Goal: Navigation & Orientation: Find specific page/section

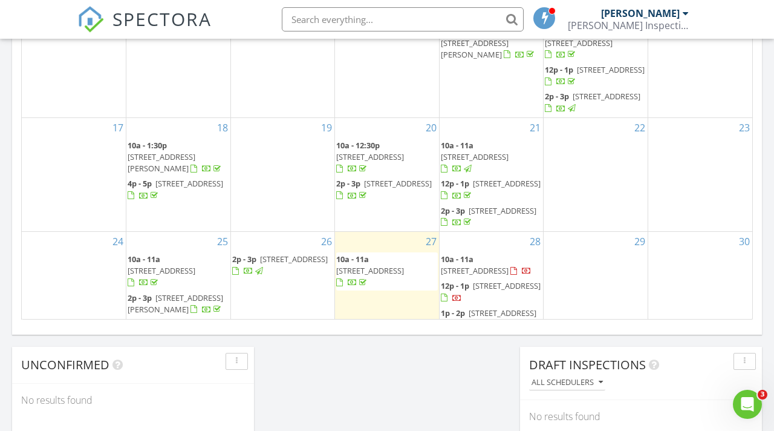
scroll to position [1102, 775]
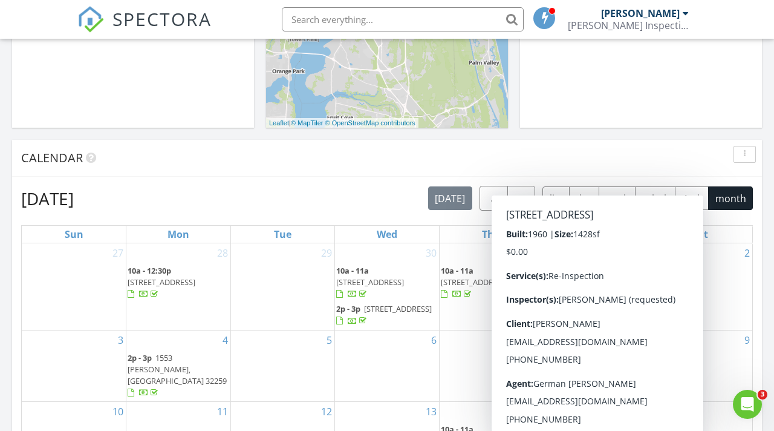
scroll to position [435, 0]
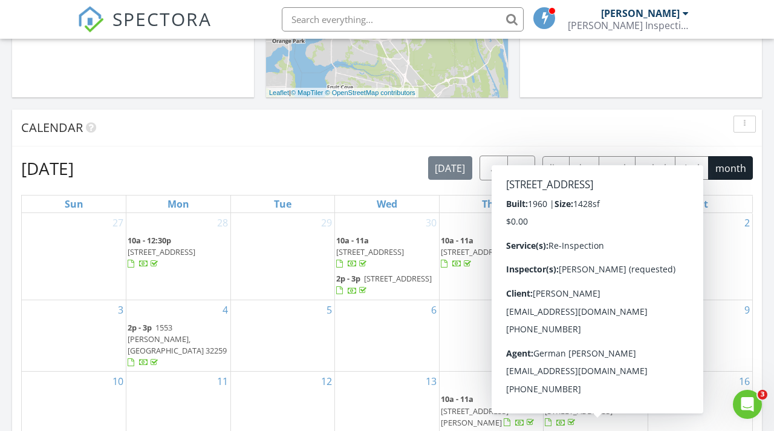
click at [649, 125] on div "Calendar" at bounding box center [378, 128] width 714 height 18
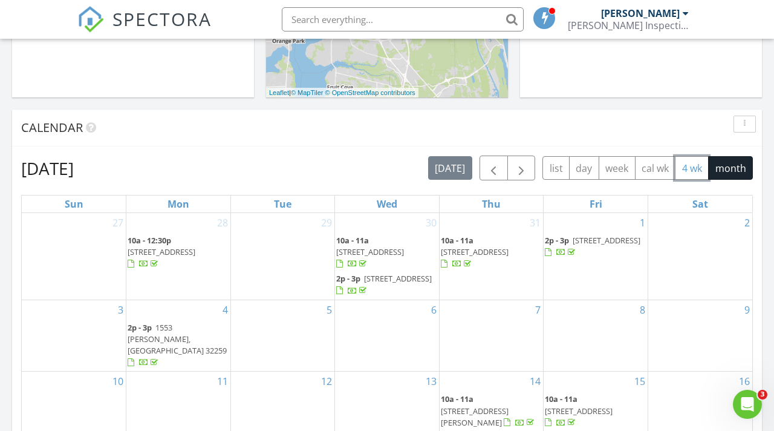
click at [689, 171] on button "4 wk" at bounding box center [692, 168] width 34 height 24
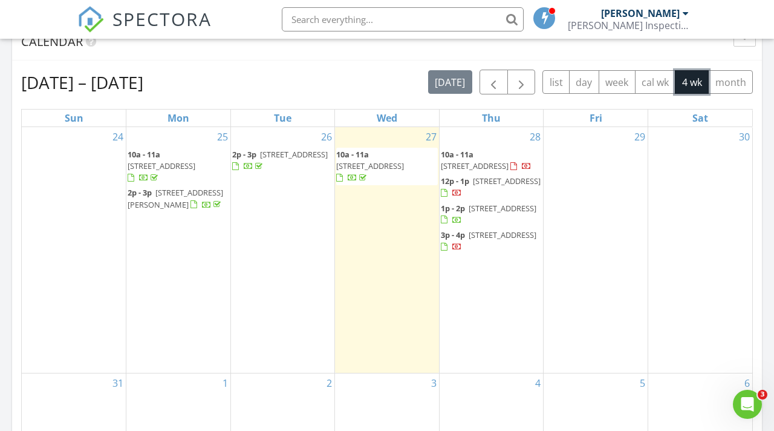
scroll to position [519, 0]
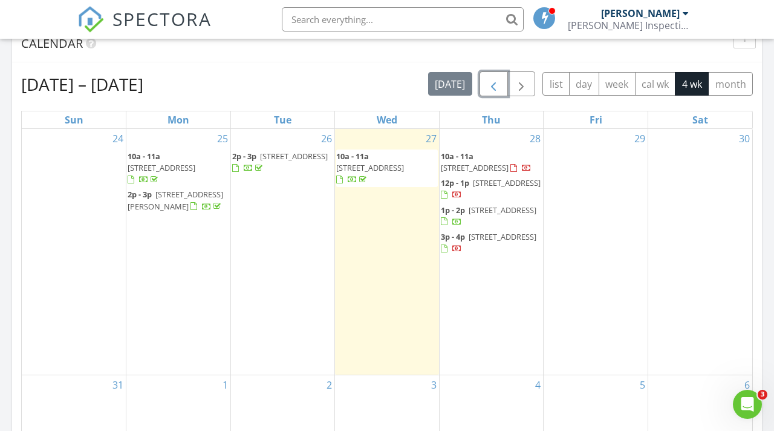
click at [501, 81] on button "button" at bounding box center [494, 83] width 28 height 25
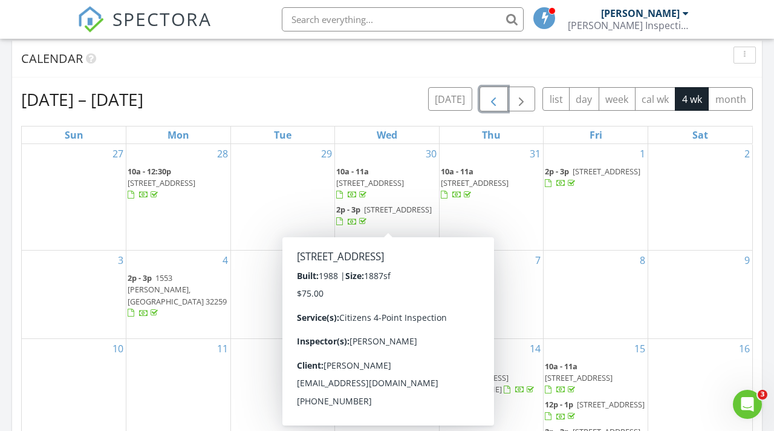
scroll to position [500, 0]
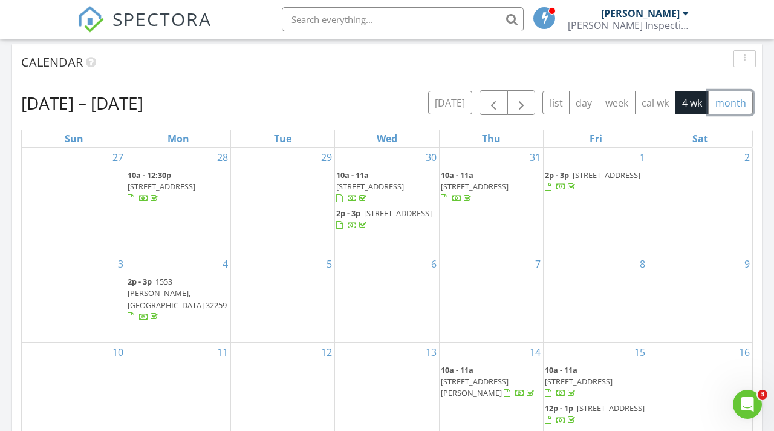
click at [724, 102] on button "month" at bounding box center [730, 103] width 45 height 24
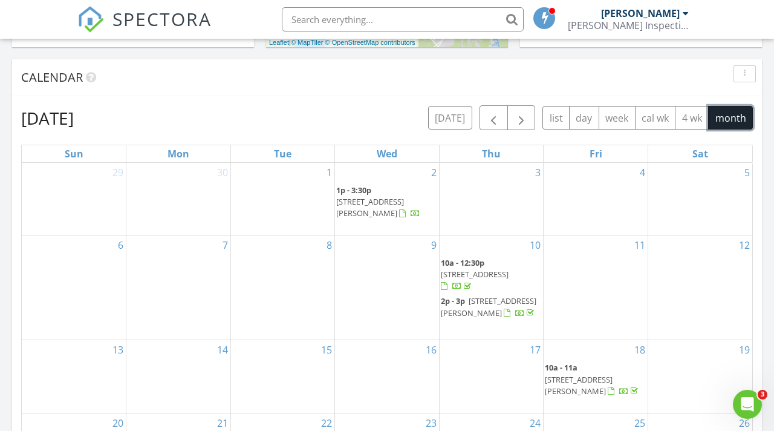
scroll to position [442, 0]
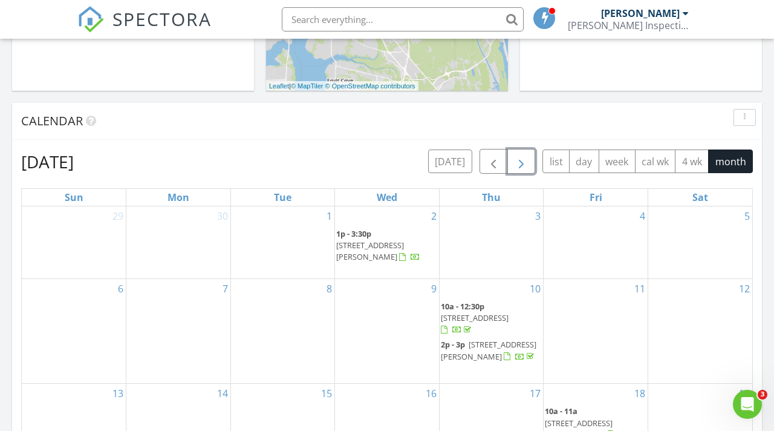
click at [532, 160] on button "button" at bounding box center [522, 161] width 28 height 25
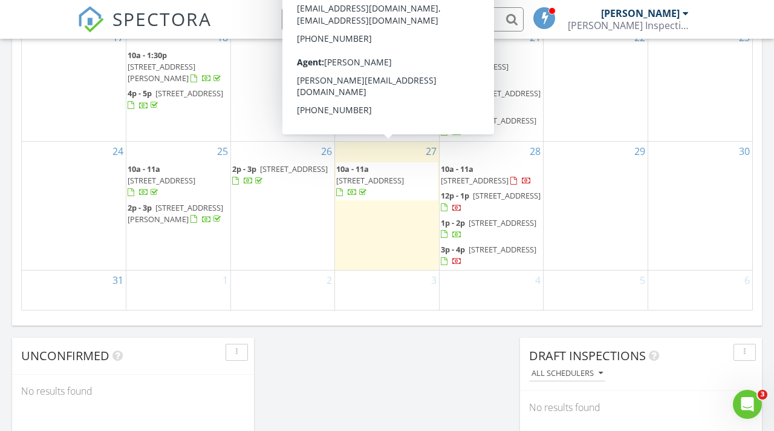
scroll to position [812, 0]
